Goal: Navigation & Orientation: Find specific page/section

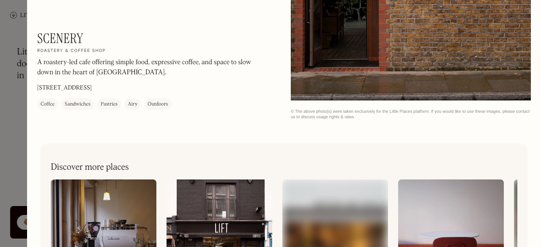
scroll to position [908, 0]
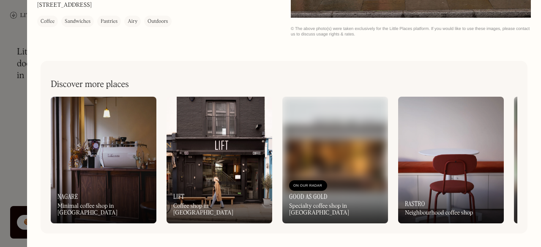
click at [212, 188] on div "On Our Radar Lift Coffee shop in West London" at bounding box center [220, 200] width 106 height 47
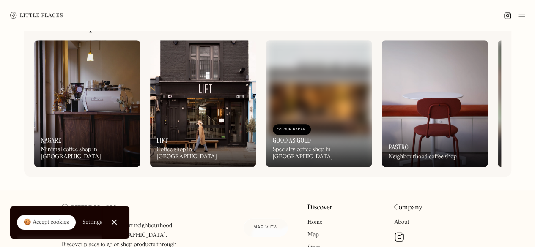
scroll to position [349, 0]
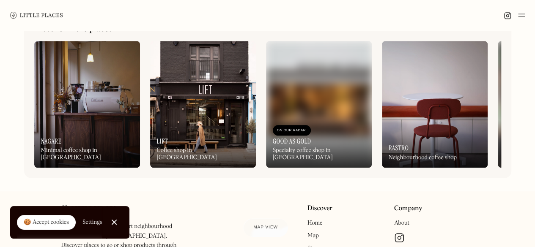
scroll to position [433, 0]
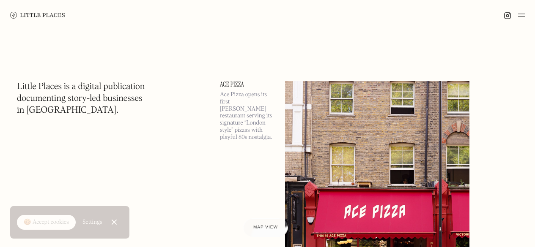
scroll to position [6813, 0]
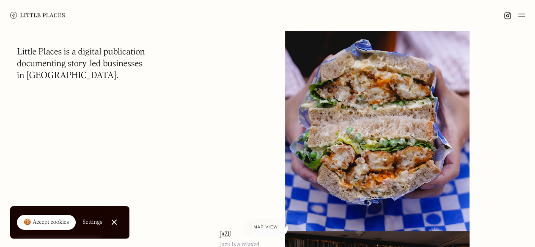
click at [16, 13] on img at bounding box center [37, 15] width 55 height 7
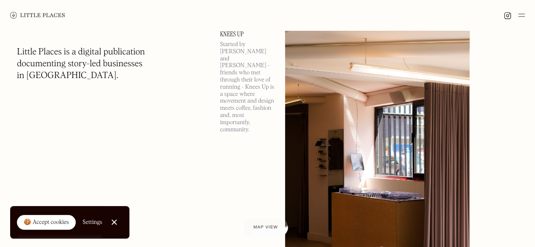
scroll to position [1792, 0]
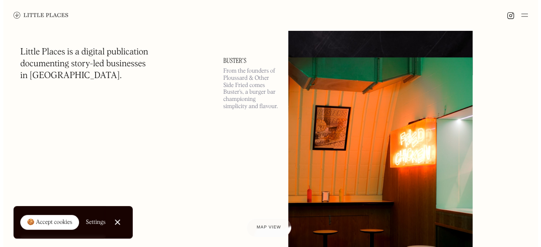
scroll to position [7978, 0]
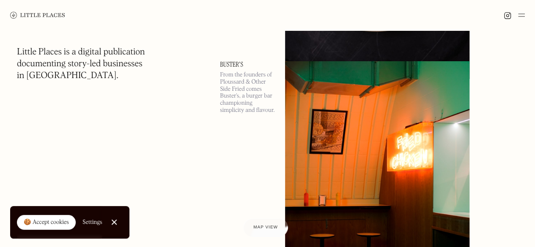
click at [233, 66] on link "Buster's" at bounding box center [247, 64] width 55 height 7
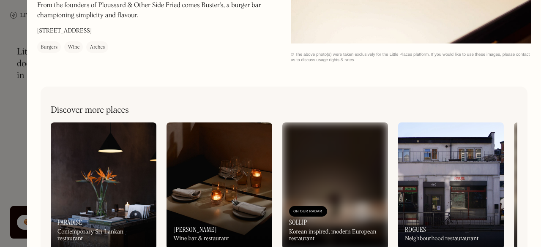
scroll to position [908, 0]
